Goal: Task Accomplishment & Management: Manage account settings

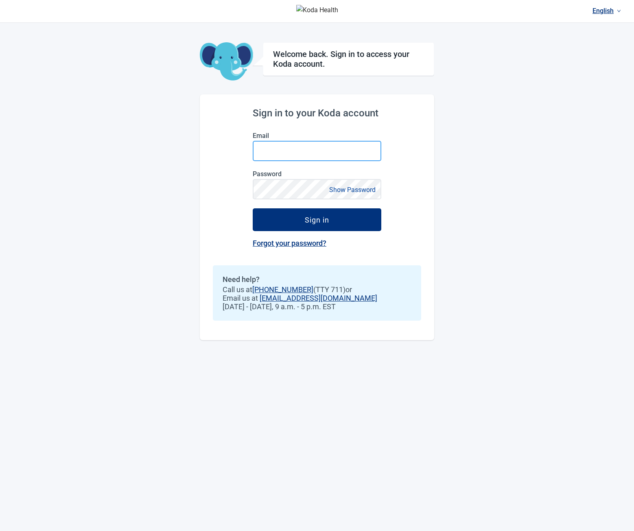
click at [271, 151] on input "Email" at bounding box center [317, 151] width 129 height 20
type input "**********"
click at [253, 208] on button "Sign in" at bounding box center [317, 219] width 129 height 23
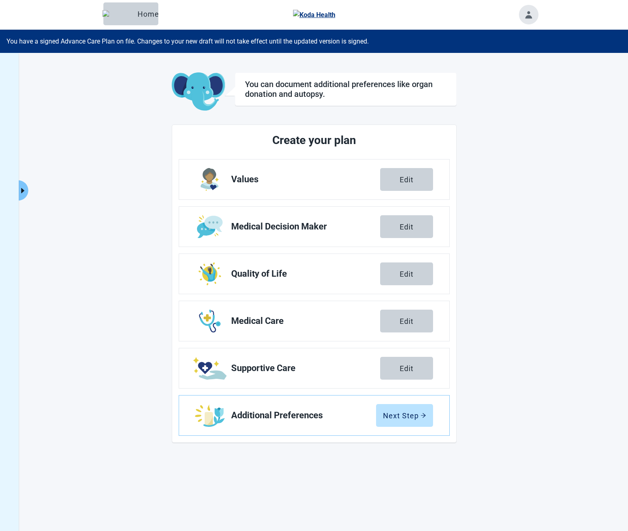
drag, startPoint x: 24, startPoint y: 189, endPoint x: 35, endPoint y: 216, distance: 29.7
click at [24, 189] on icon "caret-right" at bounding box center [23, 191] width 8 height 8
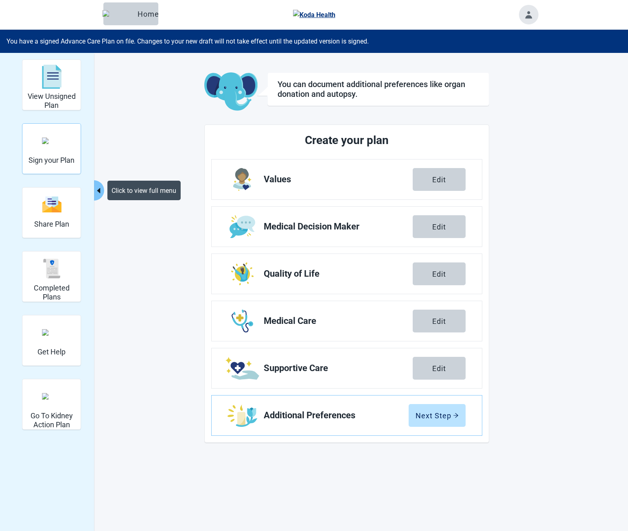
click at [62, 150] on div "Sign your Plan" at bounding box center [51, 140] width 46 height 31
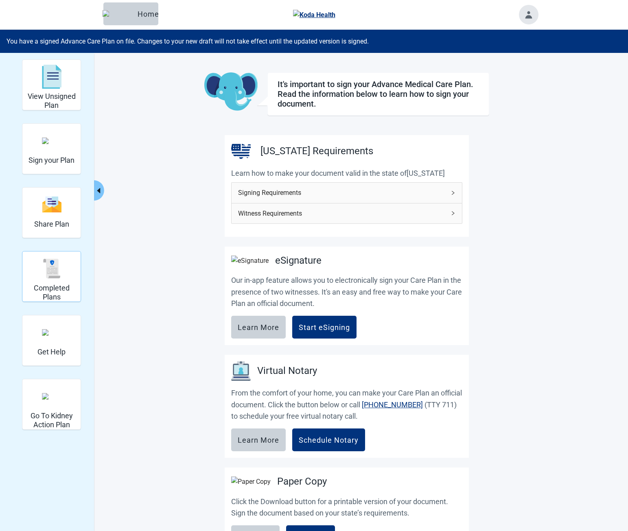
click at [42, 289] on h2 "Completed Plans" at bounding box center [52, 292] width 52 height 17
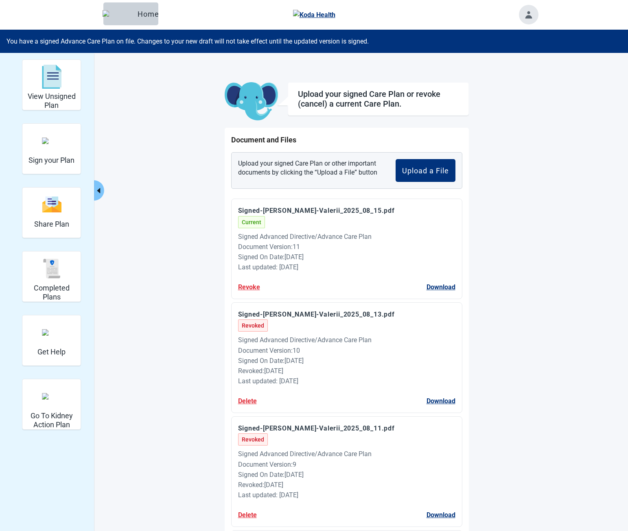
click at [530, 13] on button "Toggle account menu" at bounding box center [529, 15] width 20 height 20
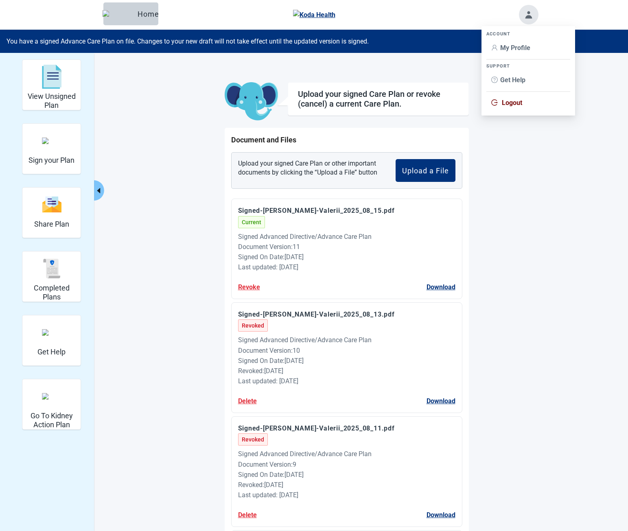
click at [507, 101] on span "Logout" at bounding box center [512, 103] width 20 height 8
